Goal: Go to known website: Access a specific website the user already knows

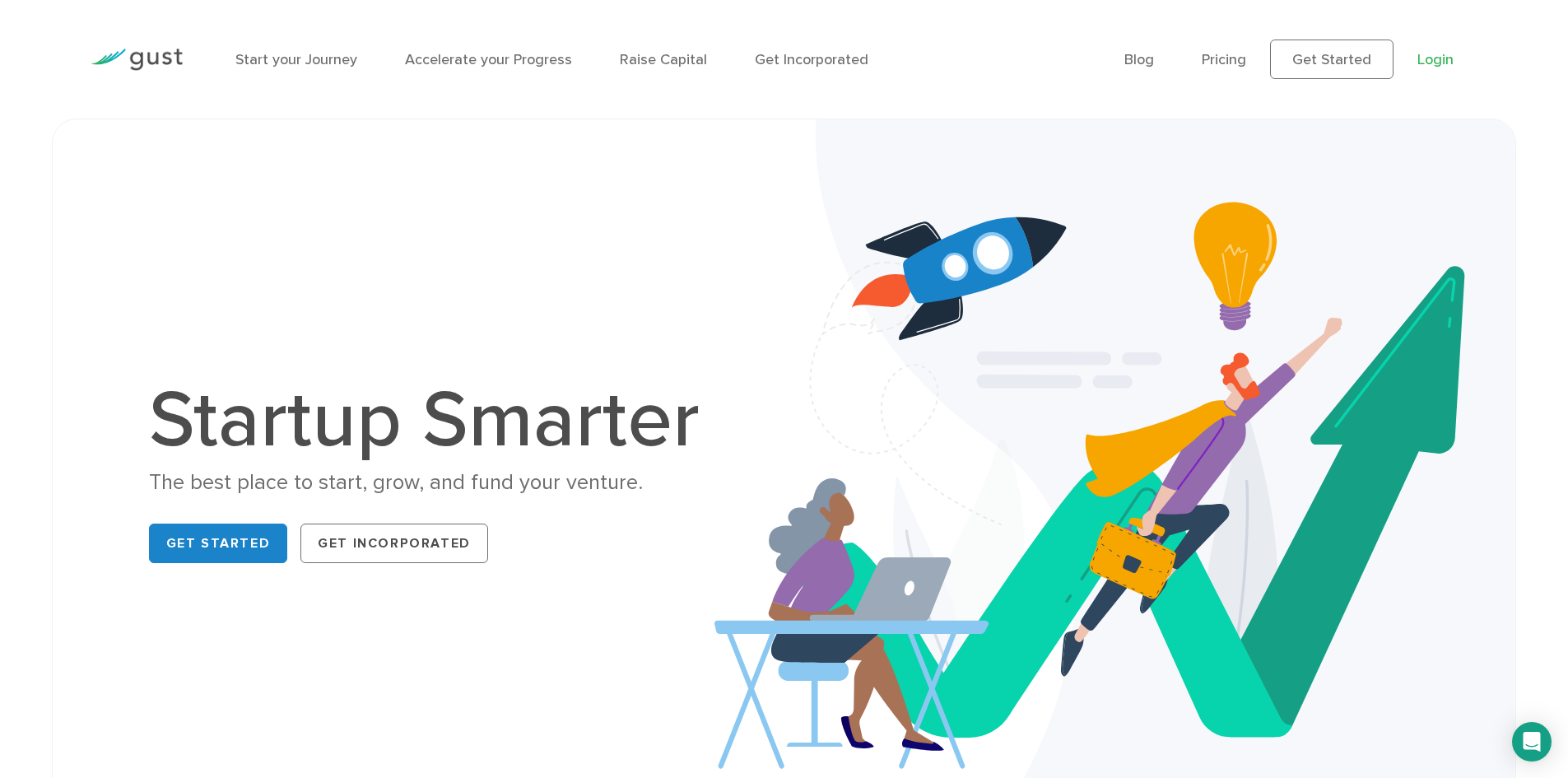
click at [1433, 51] on link "Login" at bounding box center [1435, 59] width 36 height 18
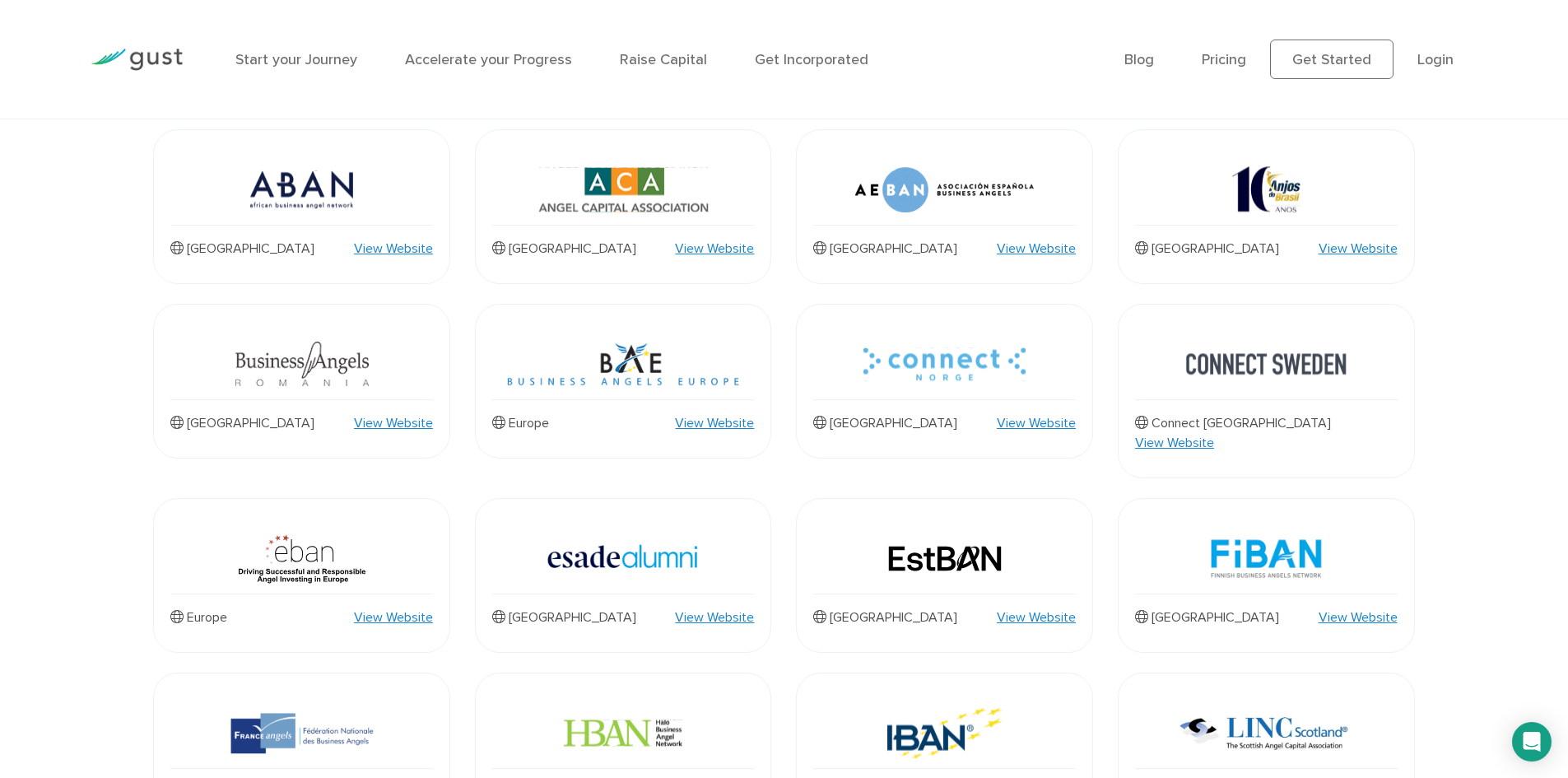
scroll to position [351, 0]
